Goal: Task Accomplishment & Management: Manage account settings

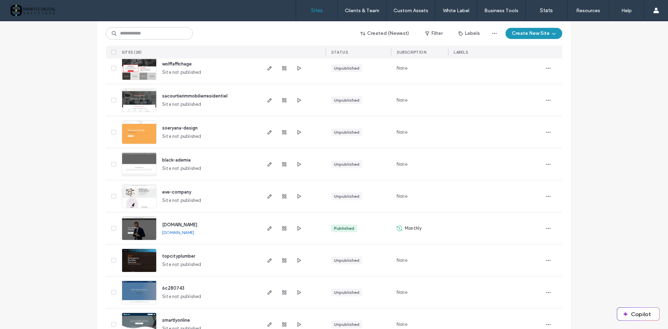
scroll to position [696, 0]
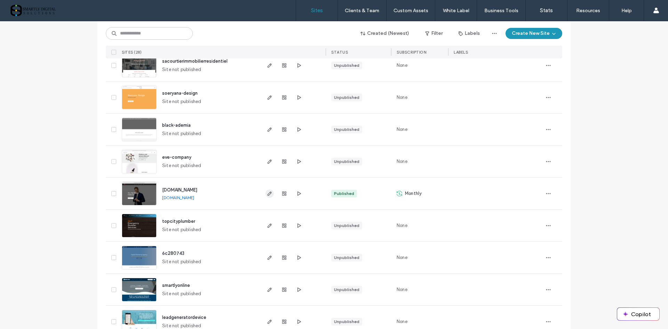
click at [268, 194] on use "button" at bounding box center [270, 193] width 4 height 4
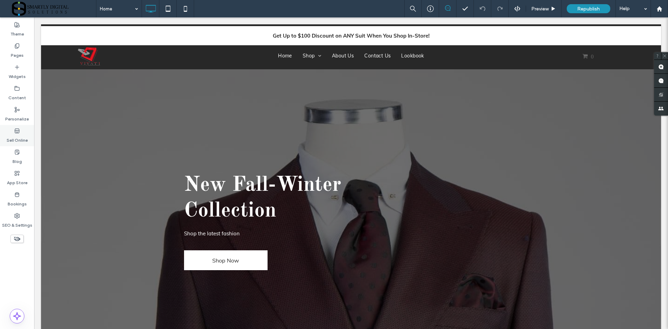
click at [17, 135] on label "Sell Online" at bounding box center [17, 139] width 21 height 10
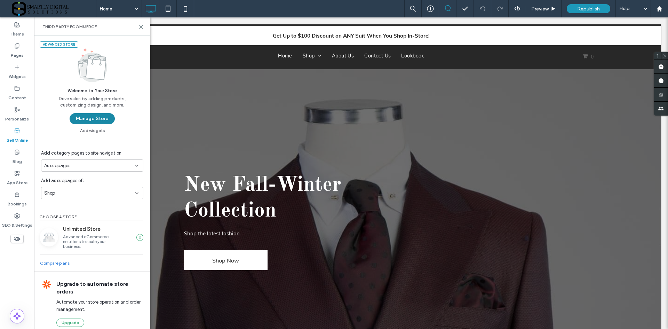
click at [105, 117] on button "Manage Store" at bounding box center [92, 118] width 45 height 11
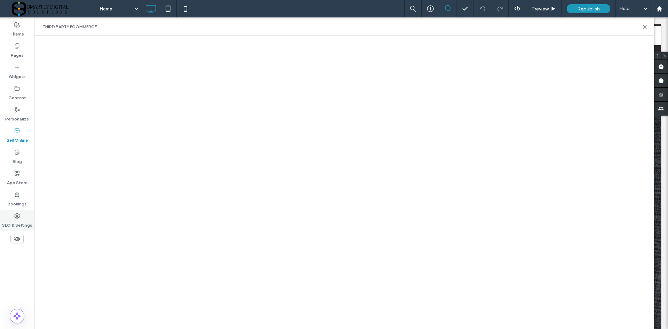
click at [19, 216] on use at bounding box center [17, 215] width 5 height 5
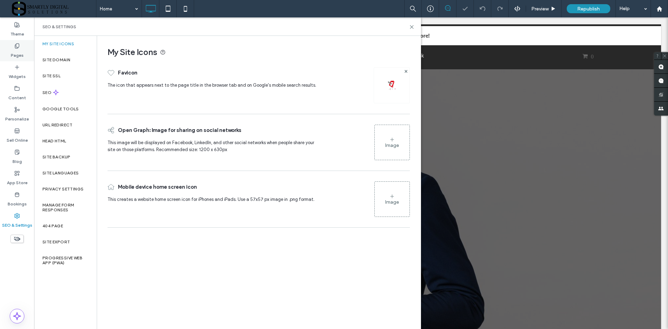
click at [16, 52] on label "Pages" at bounding box center [17, 54] width 13 height 10
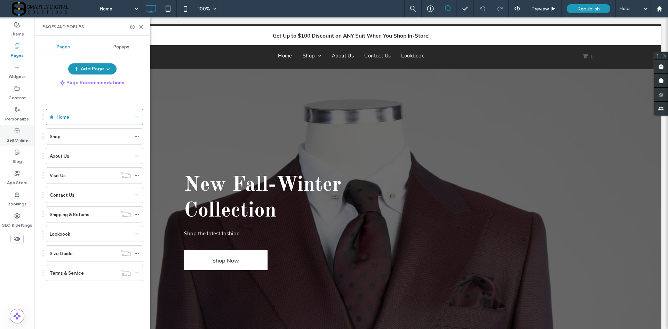
click at [16, 130] on use at bounding box center [17, 130] width 5 height 4
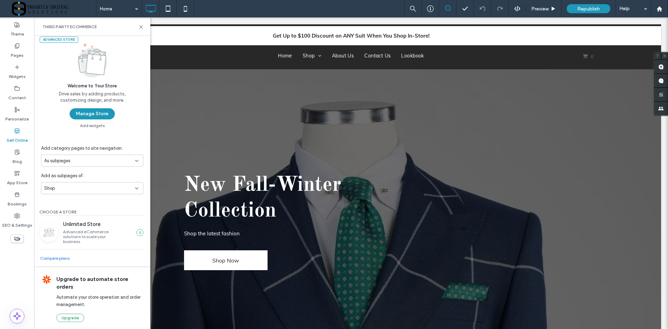
scroll to position [7, 0]
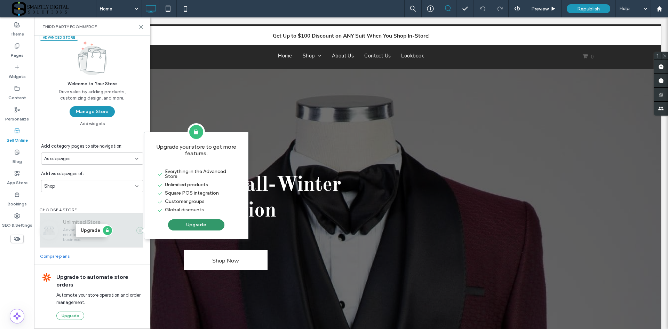
click at [187, 227] on button "Upgrade" at bounding box center [196, 224] width 56 height 11
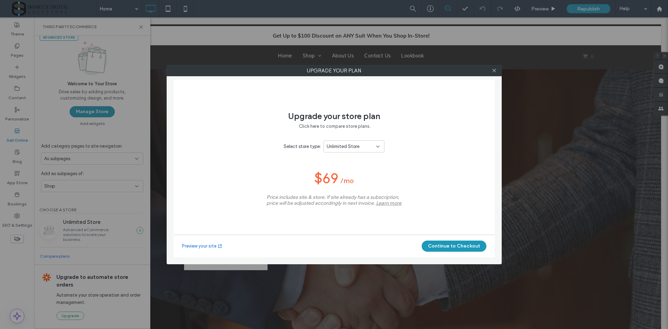
click at [377, 146] on icon at bounding box center [378, 147] width 6 height 6
click at [416, 127] on div "Upgrade your store plan Click here to compare store plans. Select store type: U…" at bounding box center [334, 169] width 321 height 178
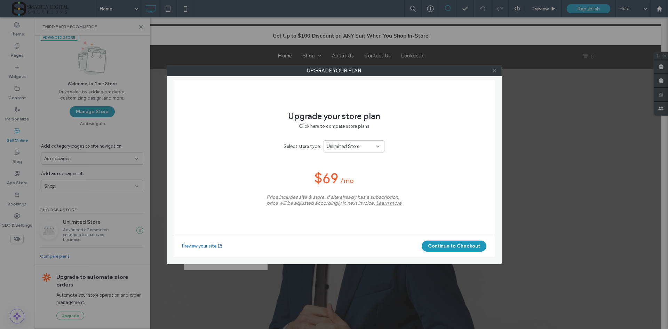
click at [496, 70] on icon at bounding box center [494, 70] width 5 height 5
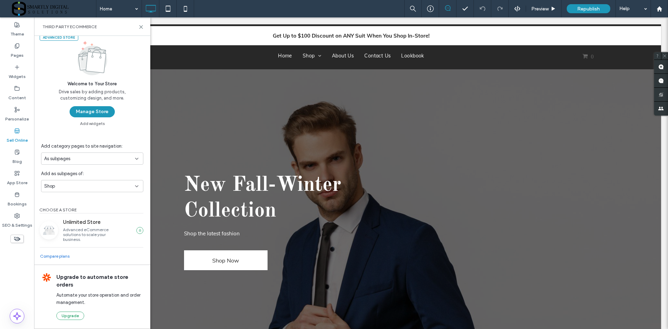
scroll to position [0, 0]
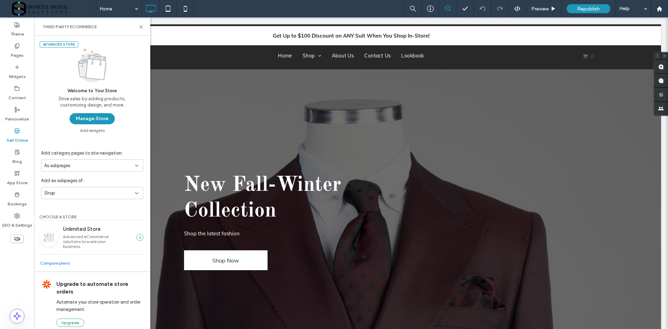
click at [66, 45] on div "Advanced Store" at bounding box center [59, 44] width 39 height 6
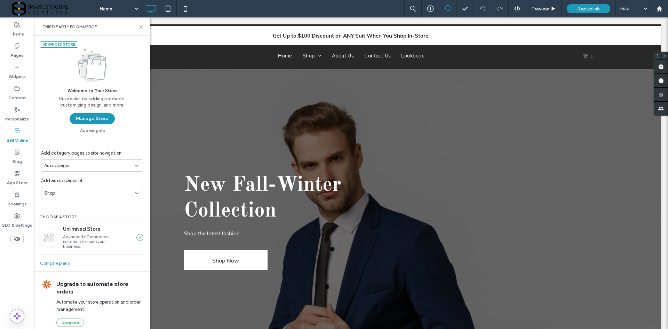
click at [142, 28] on use at bounding box center [141, 26] width 3 height 3
